Goal: Find specific page/section: Find specific page/section

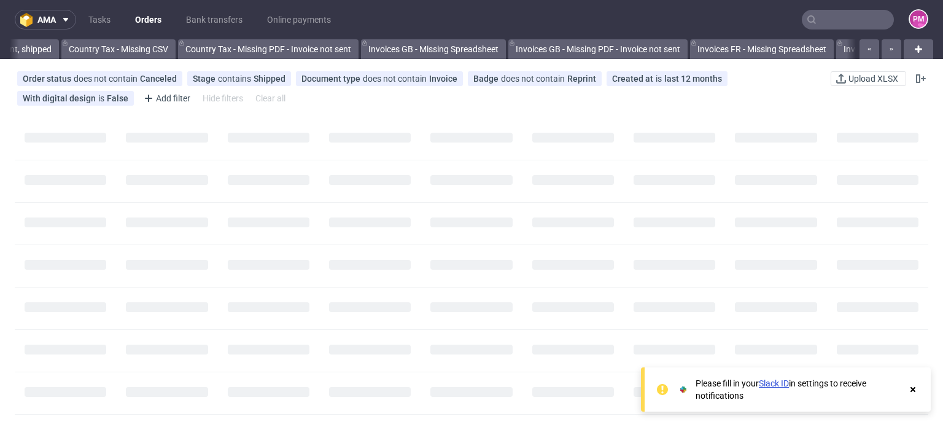
click at [844, 15] on input "text" at bounding box center [848, 20] width 92 height 20
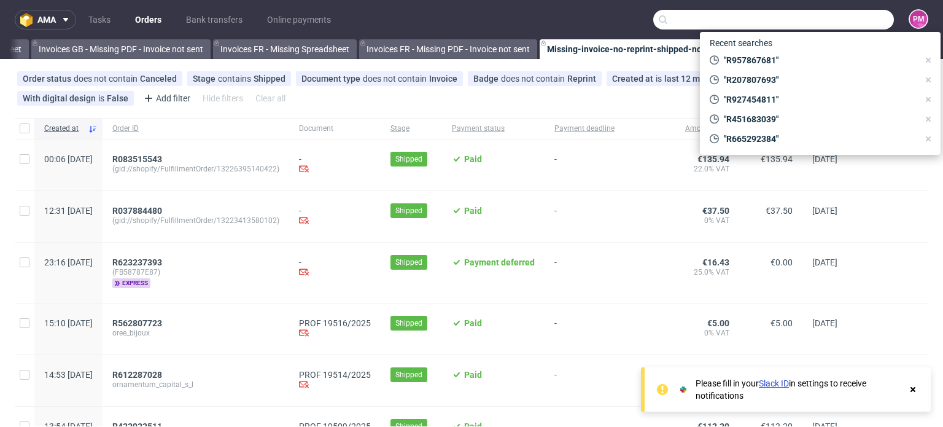
scroll to position [0, 1747]
paste input "R004323873"
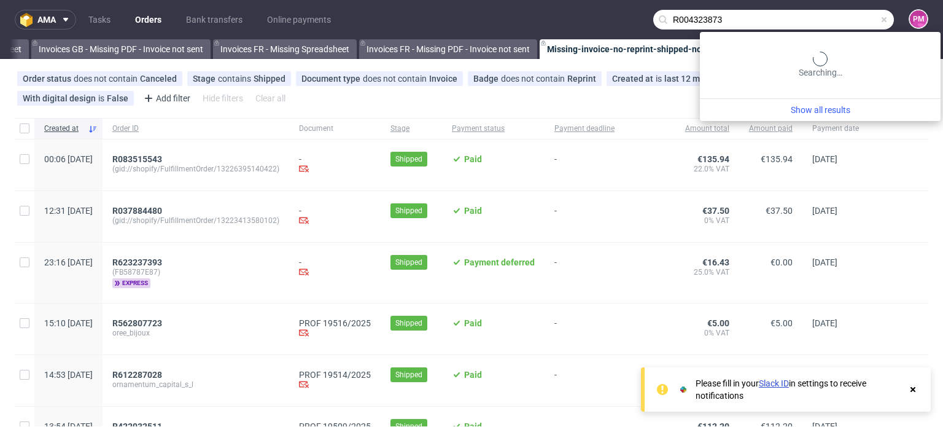
type input "R004323873"
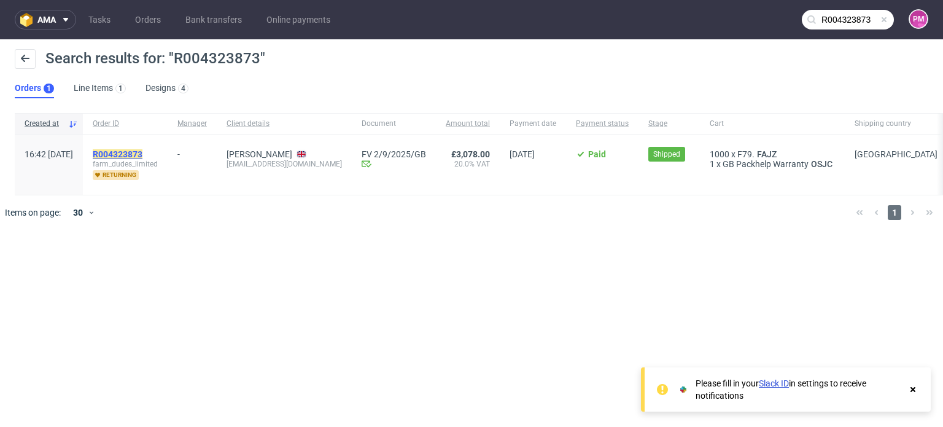
click at [130, 154] on mark "R004323873" at bounding box center [118, 154] width 50 height 10
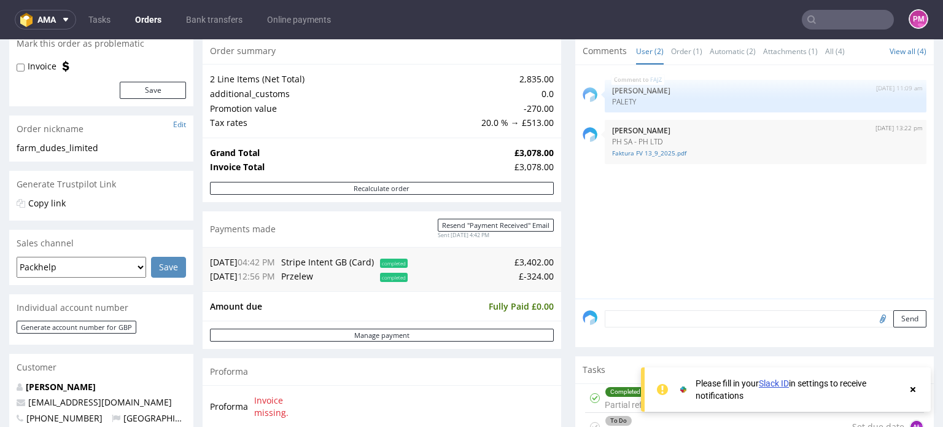
scroll to position [123, 0]
click at [823, 19] on input "text" at bounding box center [848, 20] width 92 height 20
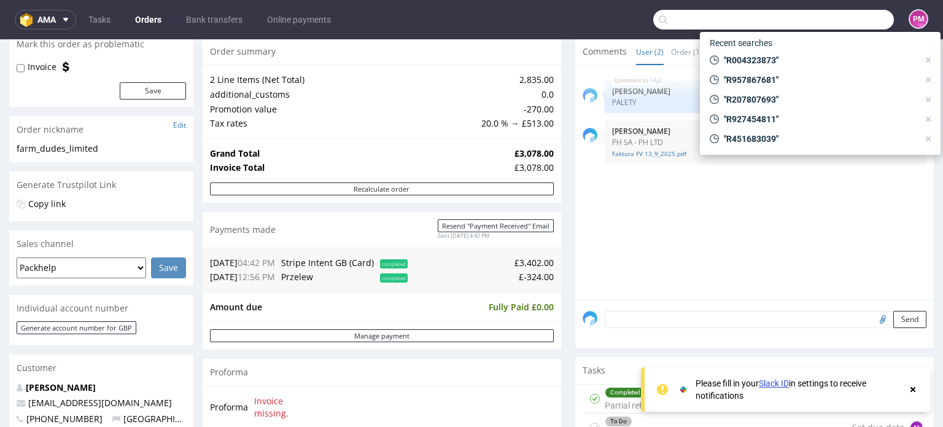
paste input "R683856616"
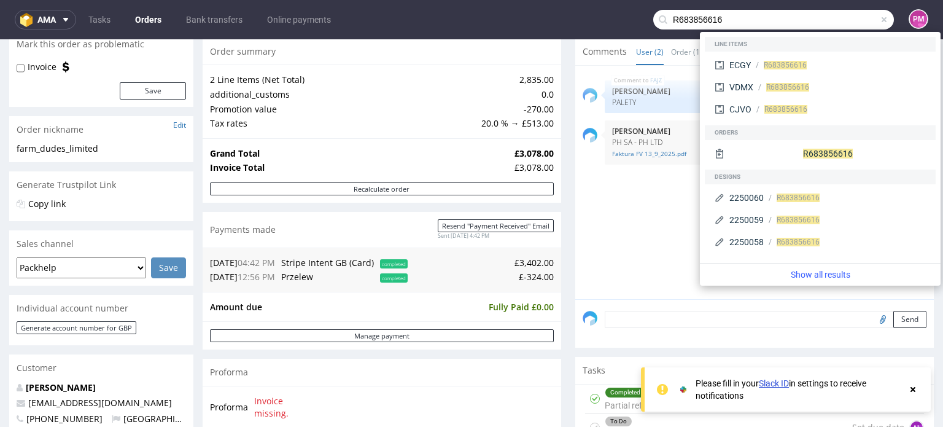
type input "R683856616"
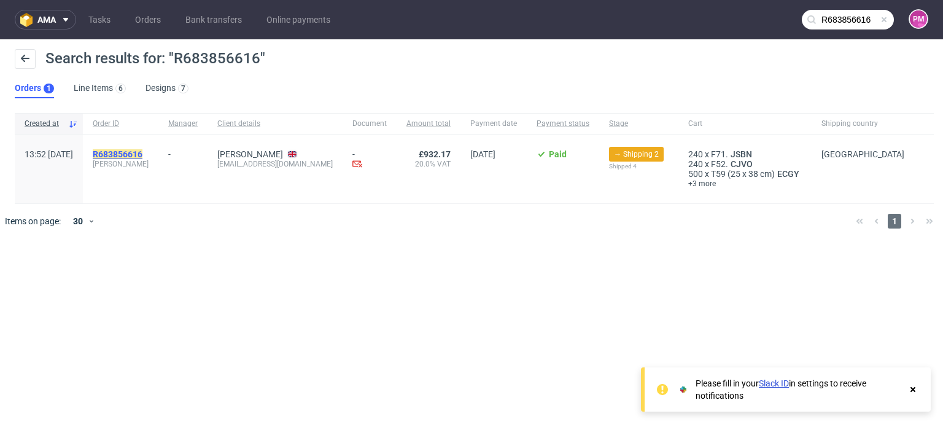
click at [142, 152] on mark "R683856616" at bounding box center [118, 154] width 50 height 10
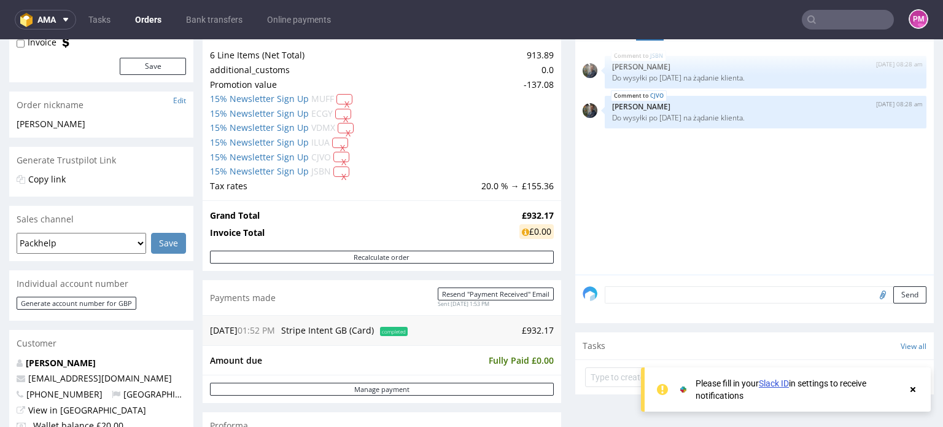
scroll to position [46, 0]
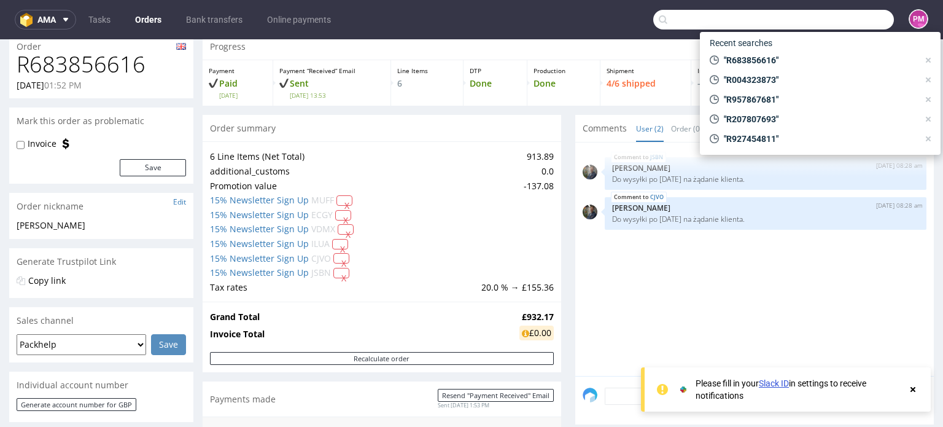
click at [824, 27] on input "text" at bounding box center [773, 20] width 241 height 20
paste input "R435472063"
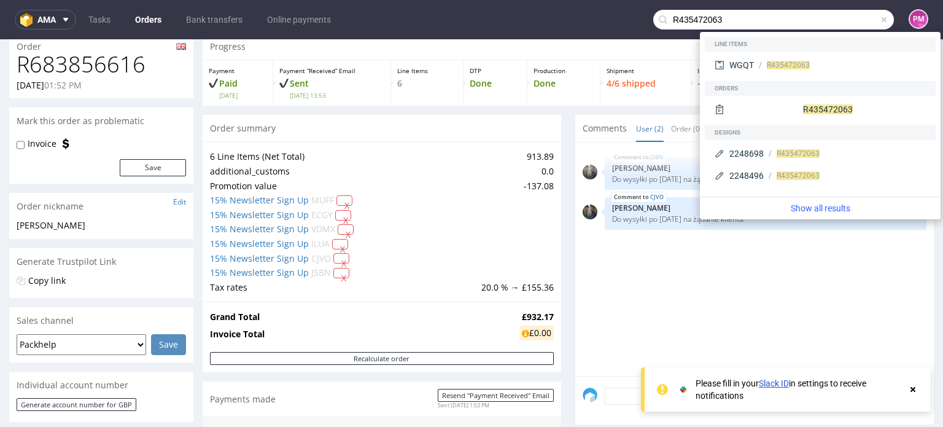
type input "R435472063"
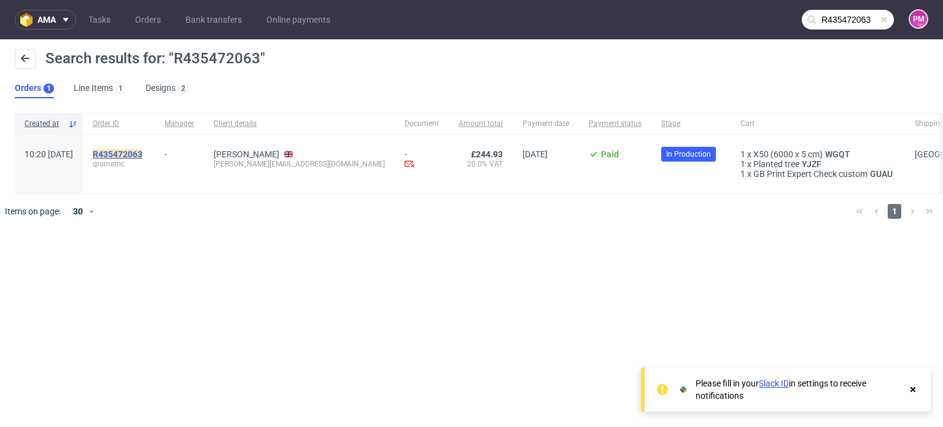
click at [142, 152] on mark "R435472063" at bounding box center [118, 154] width 50 height 10
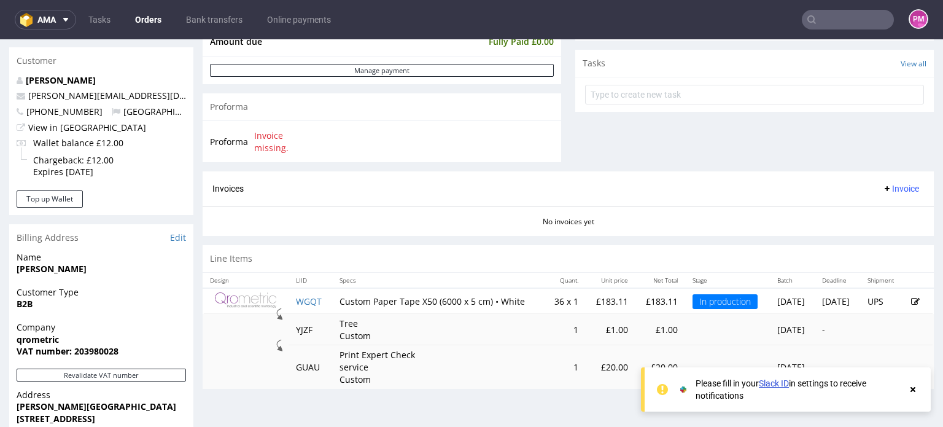
scroll to position [491, 0]
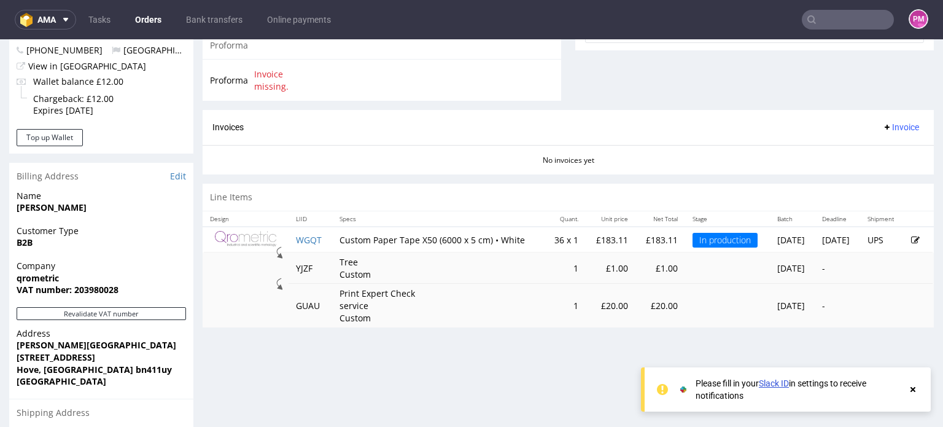
click at [832, 12] on input "text" at bounding box center [848, 20] width 92 height 20
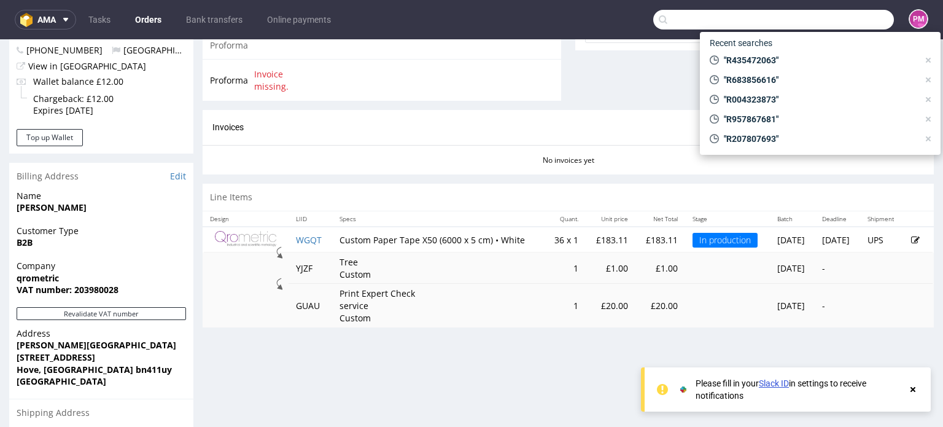
paste input "R799839642"
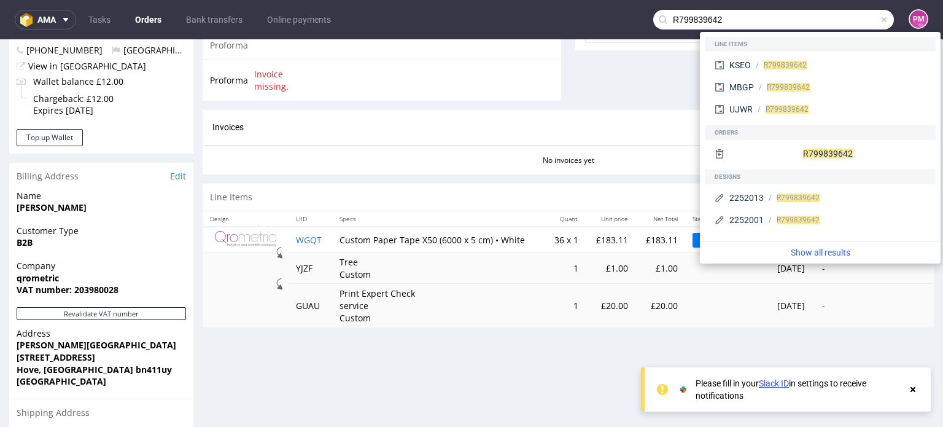
type input "R799839642"
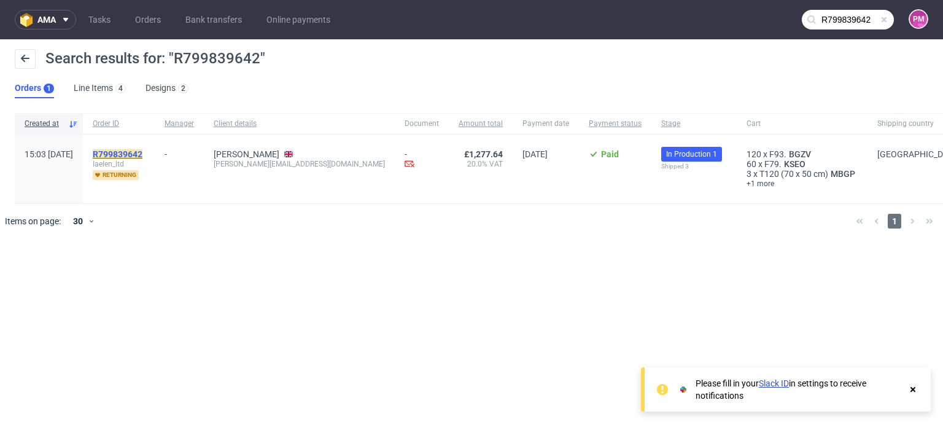
click at [142, 151] on mark "R799839642" at bounding box center [118, 154] width 50 height 10
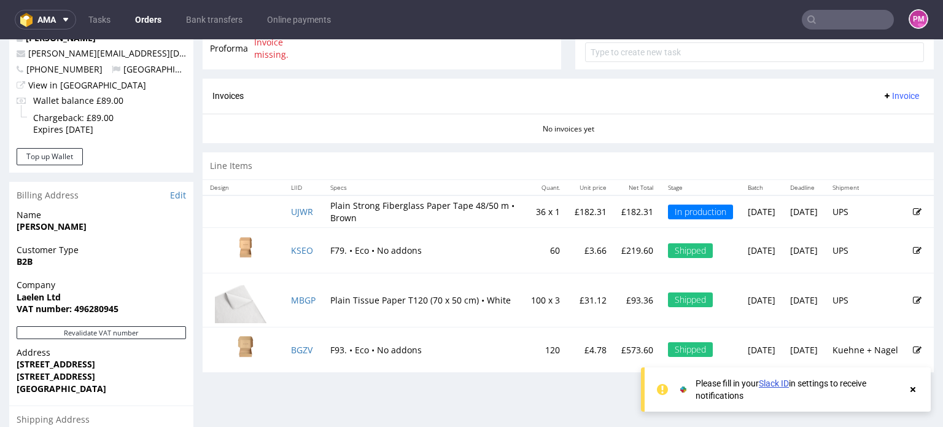
scroll to position [491, 0]
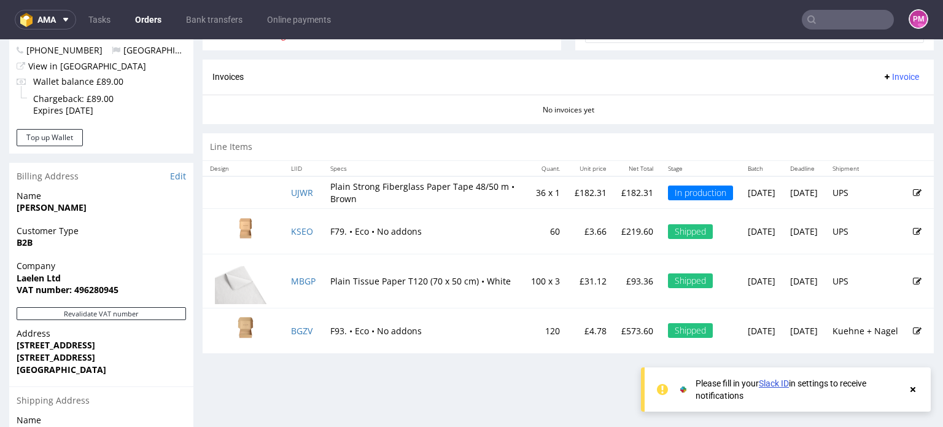
click at [811, 19] on input "text" at bounding box center [848, 20] width 92 height 20
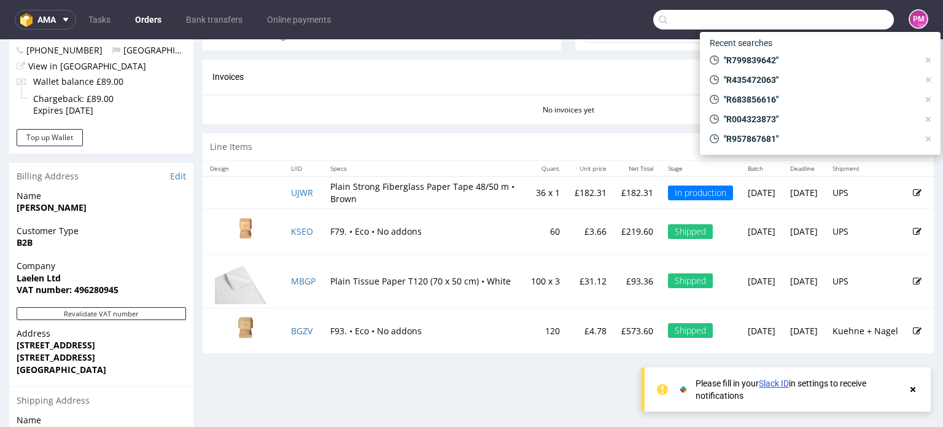
paste input "R451683039"
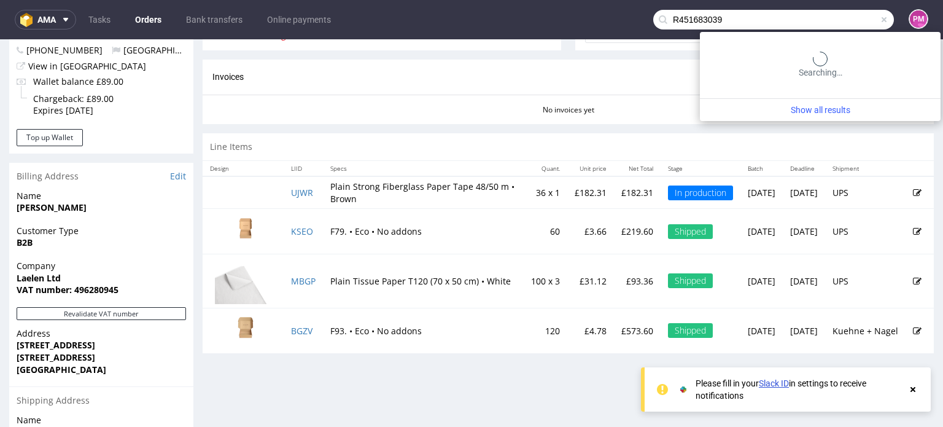
type input "R451683039"
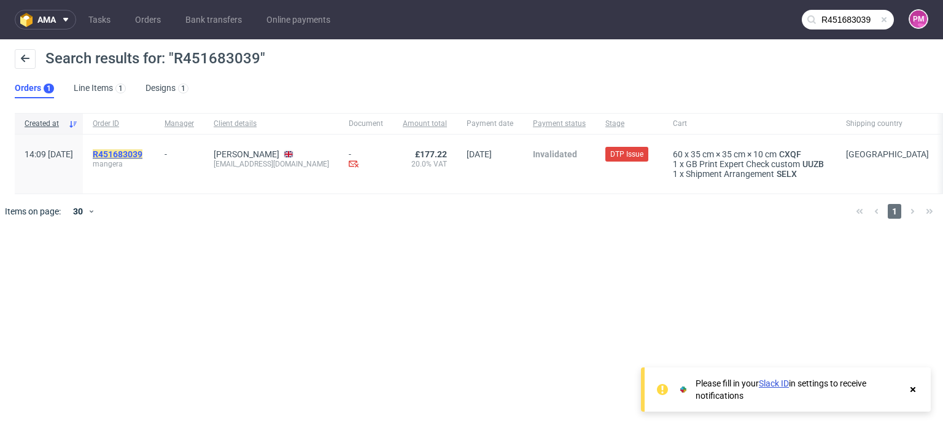
click at [142, 150] on mark "R451683039" at bounding box center [118, 154] width 50 height 10
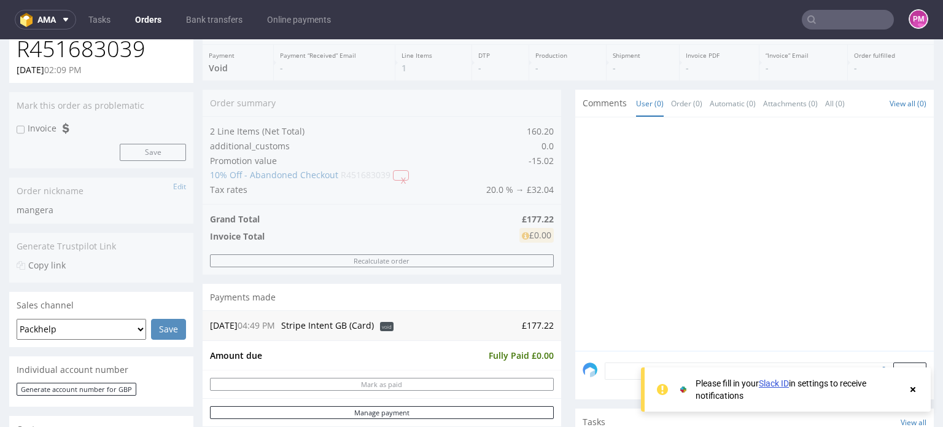
scroll to position [123, 0]
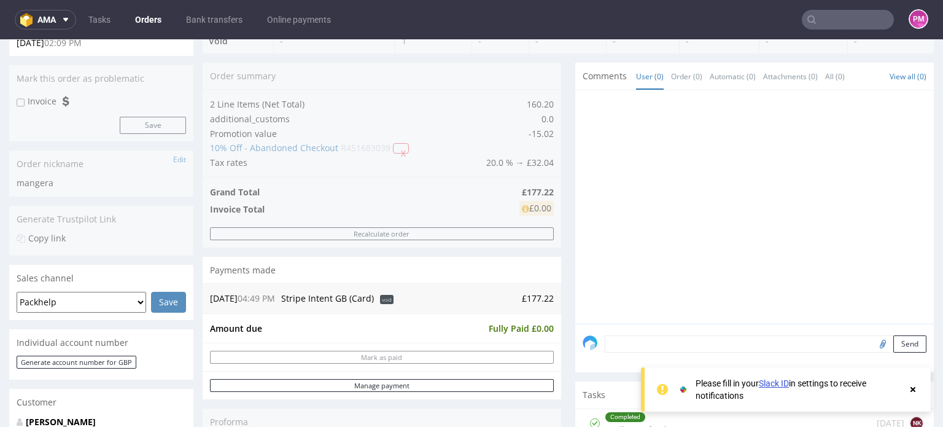
click at [813, 20] on input "text" at bounding box center [848, 20] width 92 height 20
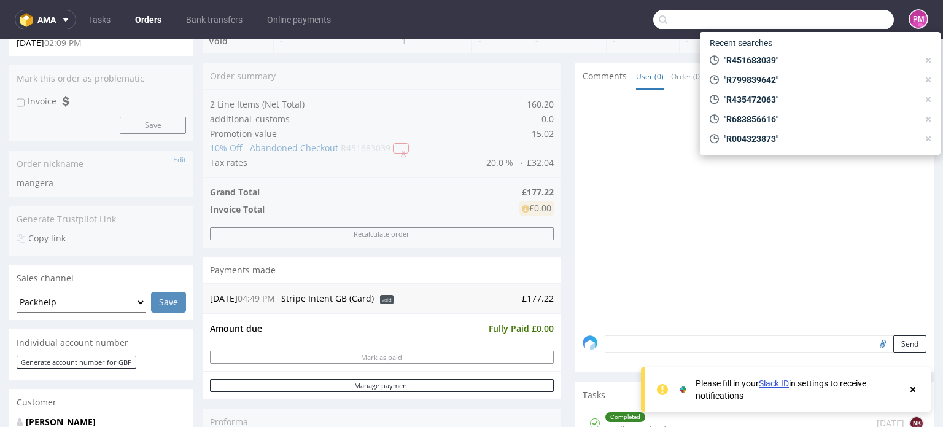
paste input "R927454811"
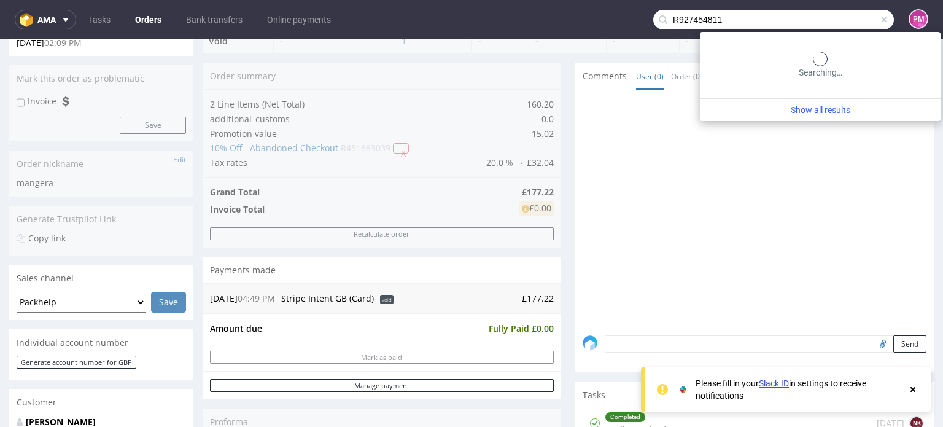
type input "R927454811"
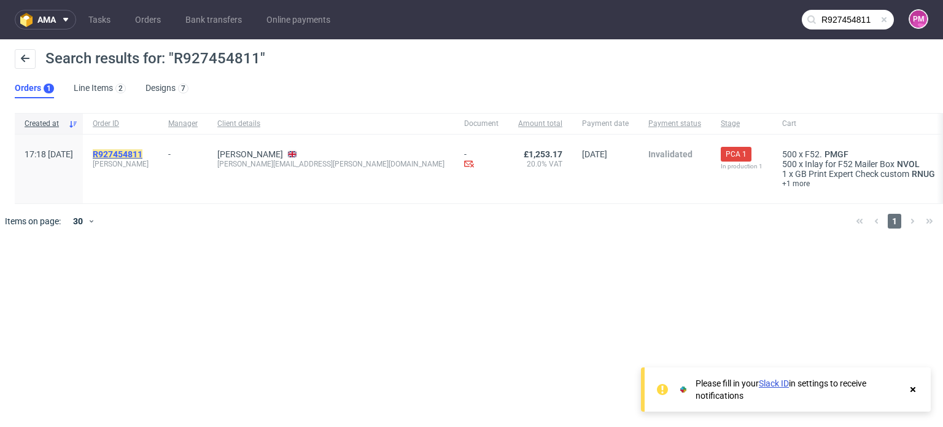
click at [142, 152] on mark "R927454811" at bounding box center [118, 154] width 50 height 10
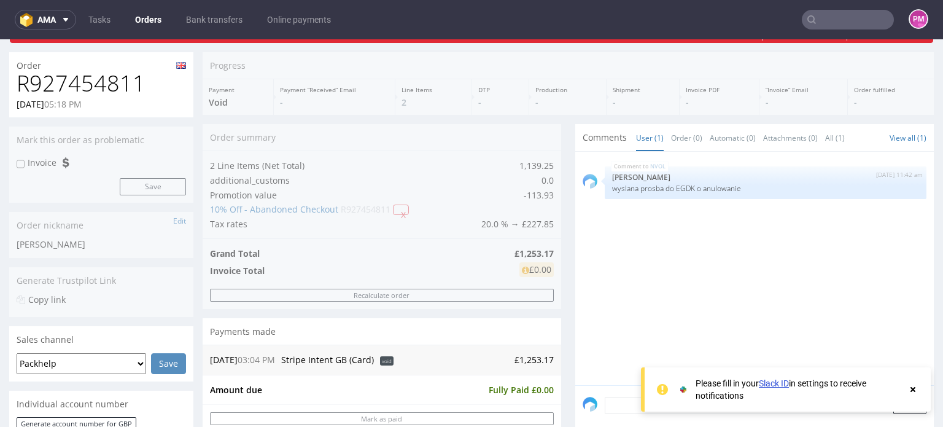
scroll to position [123, 0]
